Goal: Task Accomplishment & Management: Use online tool/utility

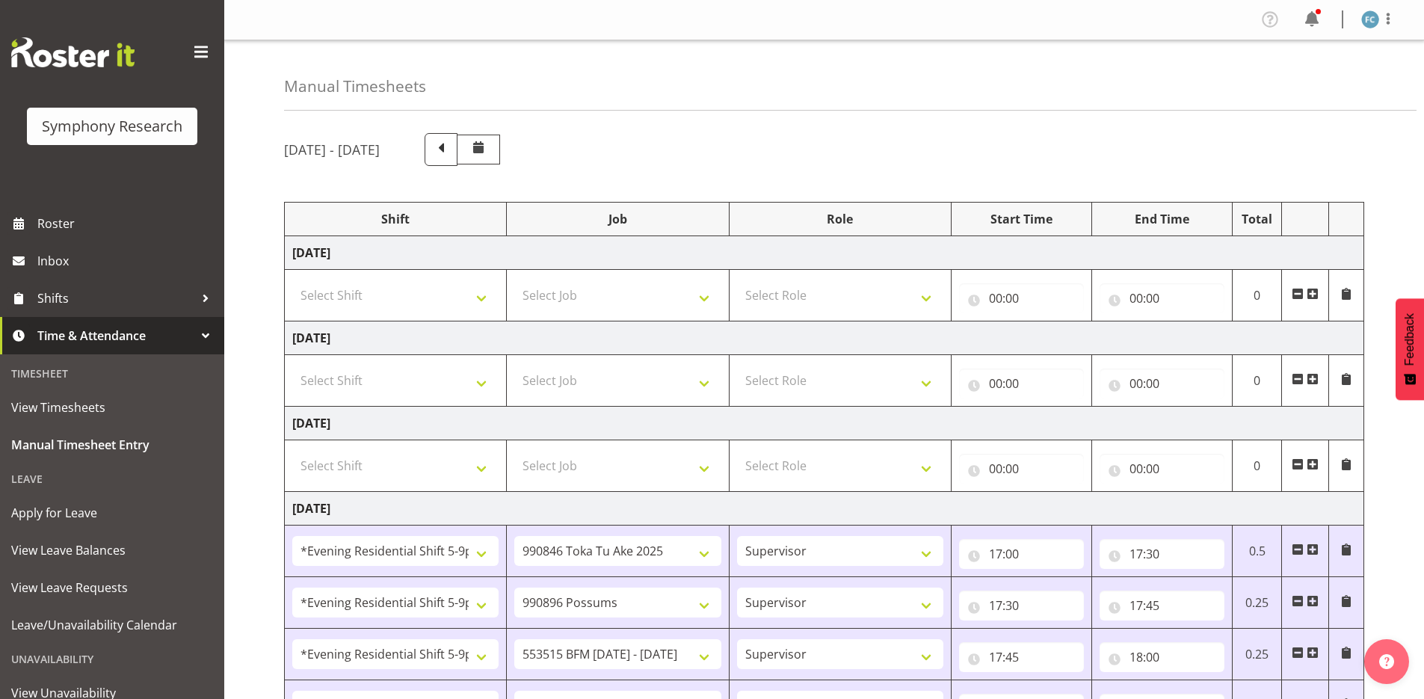
select select "48116"
select select "9426"
select select "48116"
select select "10633"
select select "48116"
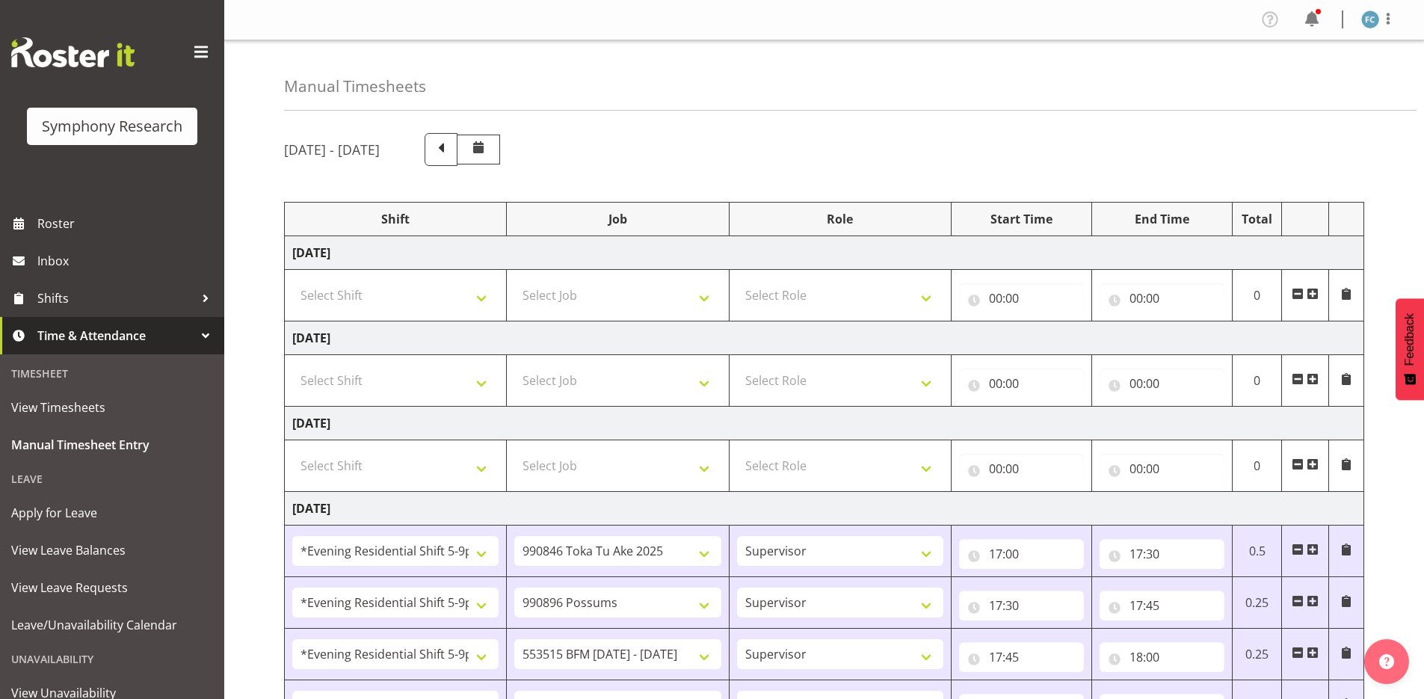
select select "10731"
select select "48116"
select select "10587"
select select "48116"
select select "10730"
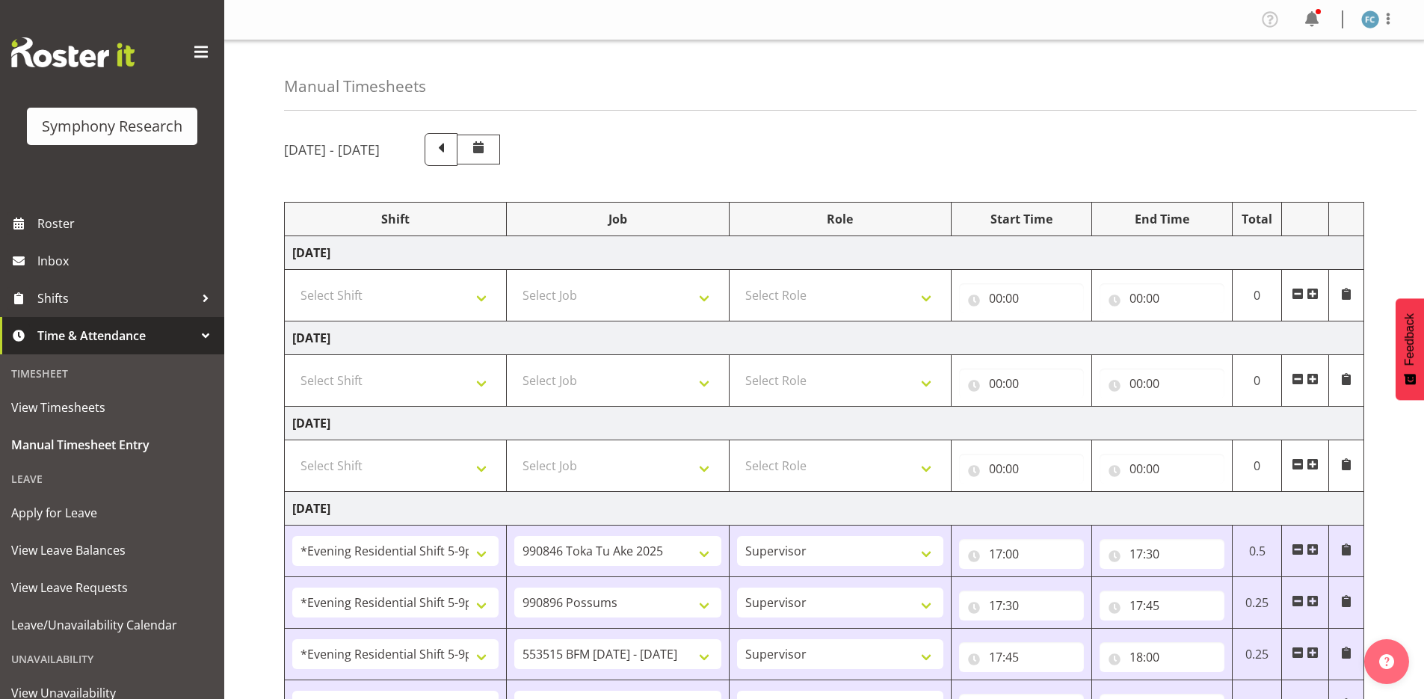
select select "57511"
select select "10527"
select select "57511"
select select "10499"
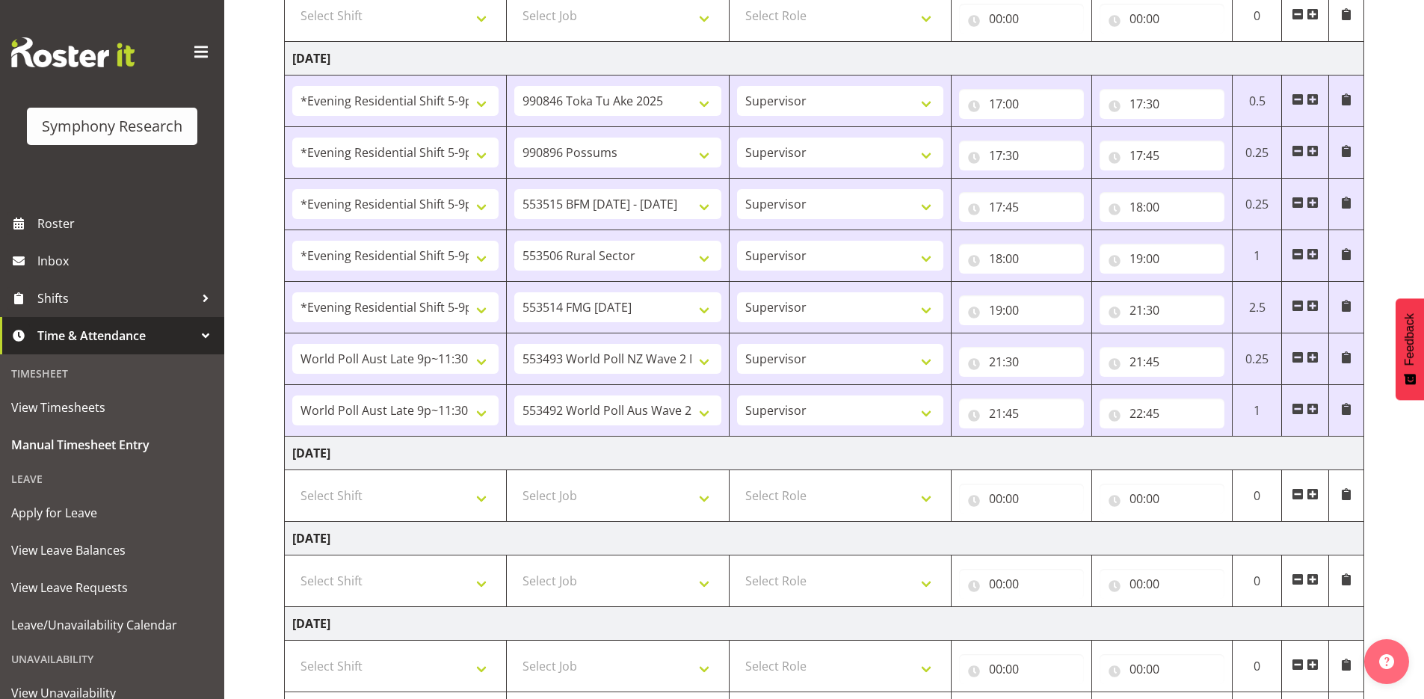
scroll to position [538, 0]
